Goal: Information Seeking & Learning: Find specific fact

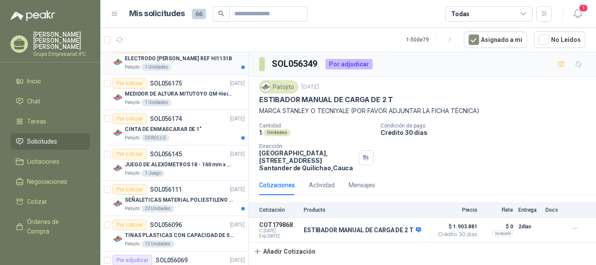
scroll to position [959, 0]
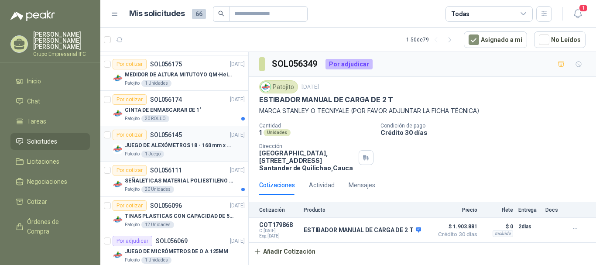
click at [174, 147] on p "JUEGO DE ALEXÓMETROS 18 - 160 mm x 0,01 mm 2824-S3" at bounding box center [179, 145] width 109 height 8
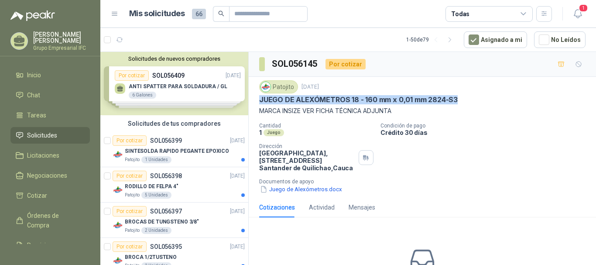
drag, startPoint x: 261, startPoint y: 98, endPoint x: 461, endPoint y: 97, distance: 199.7
click at [461, 97] on div "JUEGO DE ALEXÓMETROS 18 - 160 mm x 0,01 mm 2824-S3" at bounding box center [422, 99] width 326 height 9
copy p "JUEGO DE ALEXÓMETROS 18 - 160 mm x 0,01 mm 2824-S3"
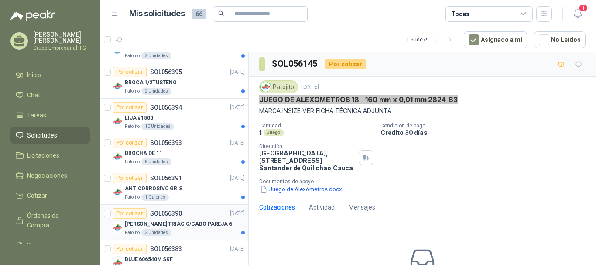
scroll to position [218, 0]
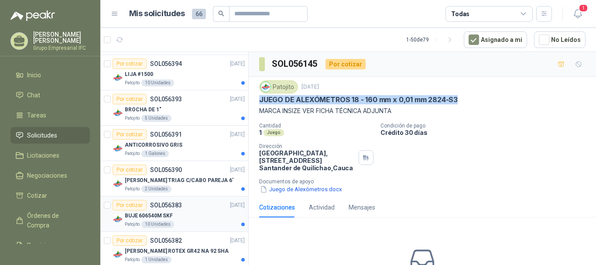
click at [165, 214] on p "BUJE 606540M SKF" at bounding box center [149, 216] width 48 height 8
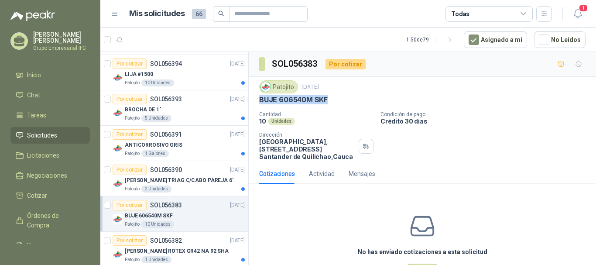
drag, startPoint x: 259, startPoint y: 100, endPoint x: 327, endPoint y: 99, distance: 68.0
click at [327, 99] on div "BUJE 606540M SKF" at bounding box center [422, 99] width 326 height 9
copy p "BUJE 606540M SKF"
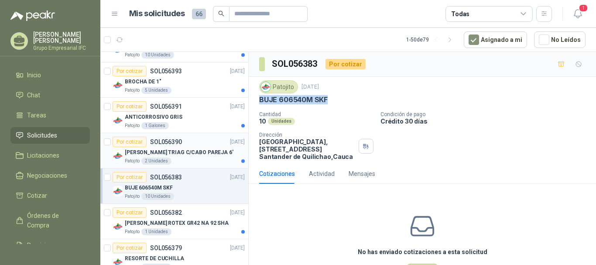
scroll to position [262, 0]
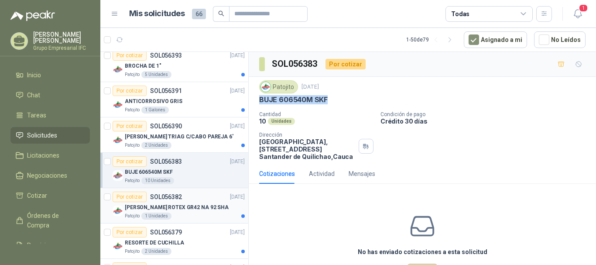
click at [195, 207] on p "[PERSON_NAME] ROTEX GR42 NA 92 SHA" at bounding box center [177, 207] width 104 height 8
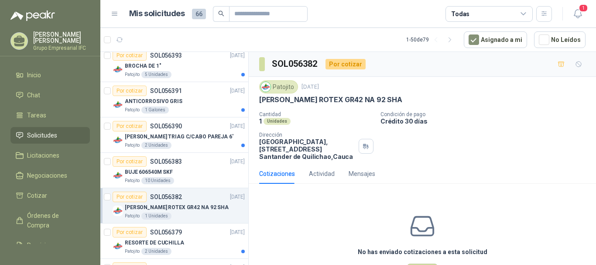
drag, startPoint x: 260, startPoint y: 99, endPoint x: 413, endPoint y: 99, distance: 152.6
click at [413, 99] on div "[PERSON_NAME] ROTEX GR42 NA 92 SHA" at bounding box center [422, 99] width 326 height 9
copy p "[PERSON_NAME] ROTEX GR42 NA 92 SHA"
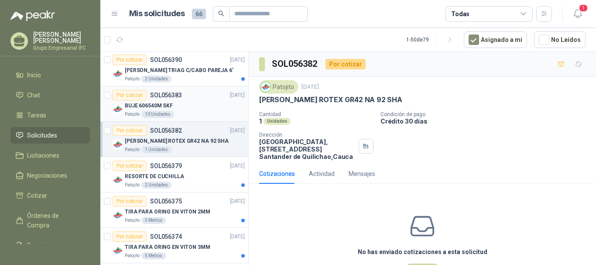
scroll to position [349, 0]
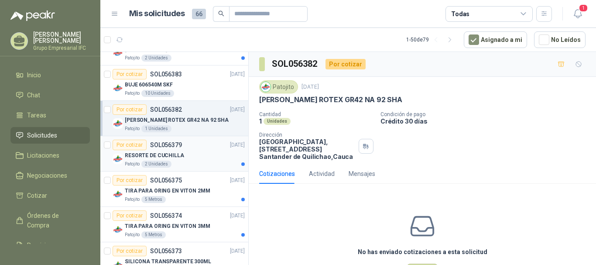
click at [153, 154] on p "RESORTE DE CUCHILLA" at bounding box center [154, 155] width 59 height 8
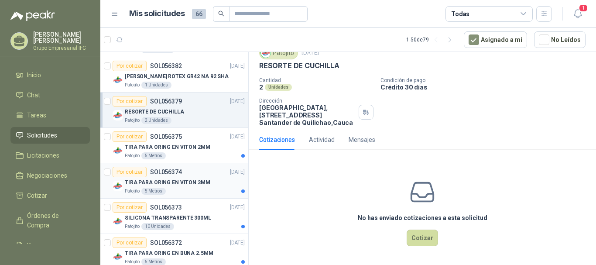
scroll to position [436, 0]
